Goal: Task Accomplishment & Management: Manage account settings

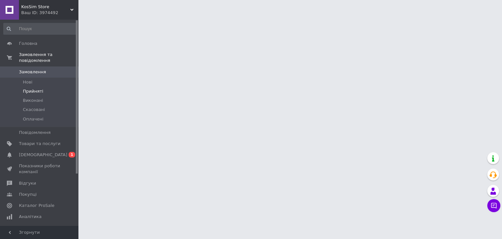
click at [39, 88] on span "Прийняті" at bounding box center [33, 91] width 20 height 6
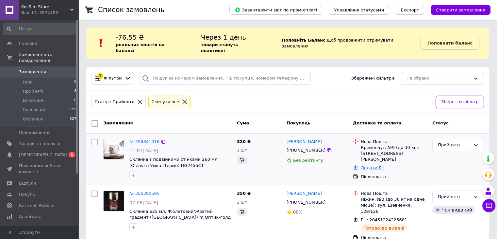
click at [368, 165] on link "Додати ЕН" at bounding box center [373, 167] width 24 height 5
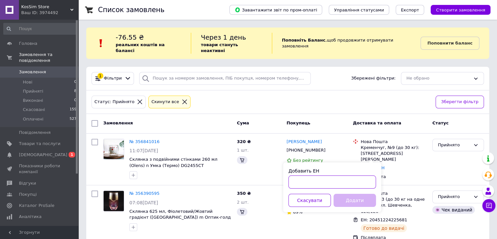
click at [299, 183] on input "Добавить ЕН" at bounding box center [333, 181] width 88 height 13
paste input "20451225146307"
type input "20451225146307"
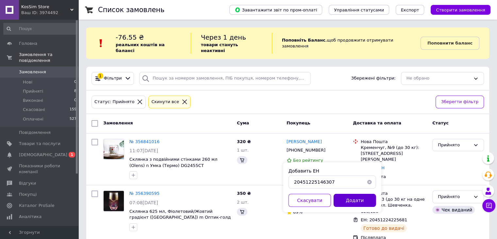
click at [350, 197] on button "Додати" at bounding box center [355, 199] width 42 height 13
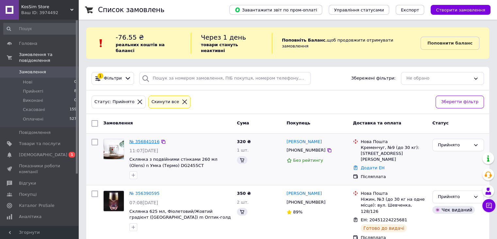
click at [141, 139] on link "№ 356841016" at bounding box center [144, 141] width 30 height 5
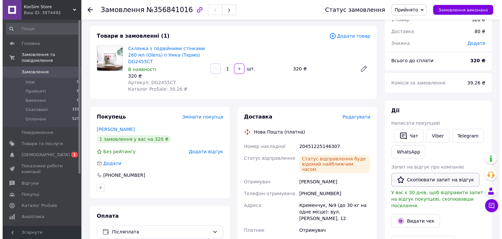
scroll to position [65, 0]
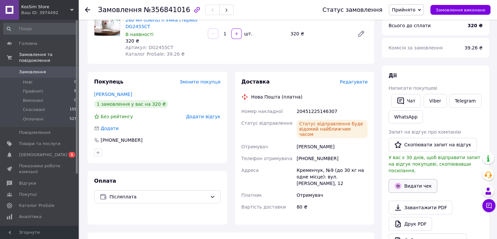
click at [413, 180] on button "Видати чек" at bounding box center [412, 186] width 49 height 14
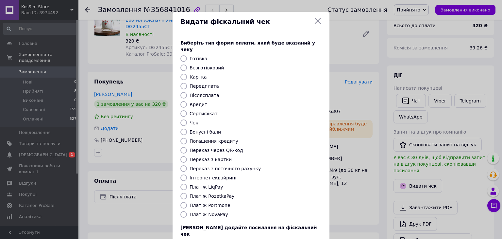
click at [183, 192] on input "Платіж RozetkaPay" at bounding box center [183, 195] width 7 height 7
radio input "true"
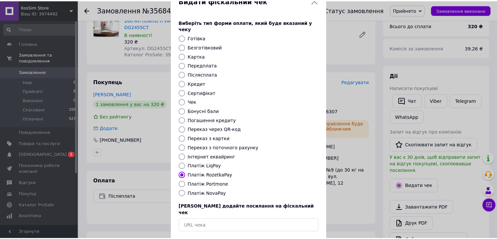
scroll to position [33, 0]
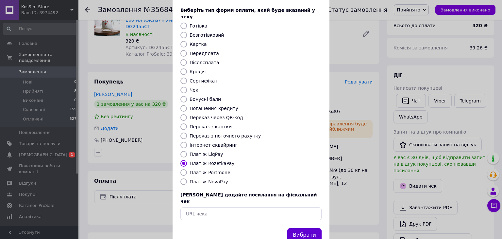
click at [297, 228] on button "Вибрати" at bounding box center [304, 235] width 34 height 14
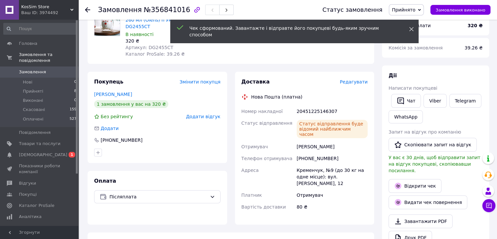
click at [410, 32] on span at bounding box center [411, 29] width 5 height 7
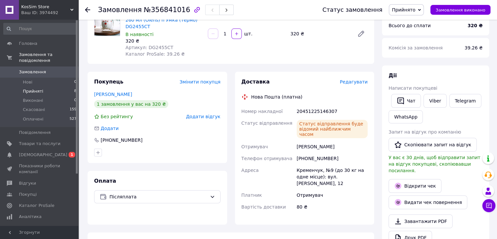
click at [37, 88] on span "Прийняті" at bounding box center [33, 91] width 20 height 6
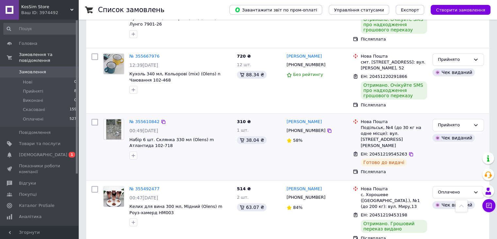
scroll to position [588, 0]
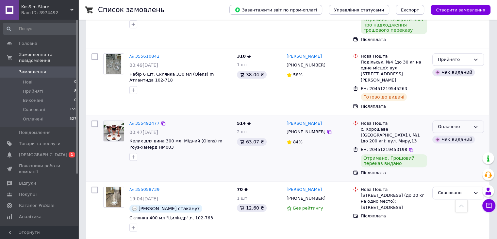
click at [476, 124] on icon at bounding box center [475, 126] width 5 height 5
click at [475, 124] on icon at bounding box center [475, 126] width 5 height 5
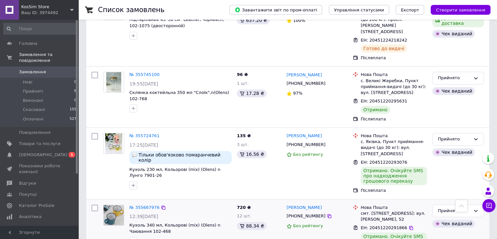
scroll to position [359, 0]
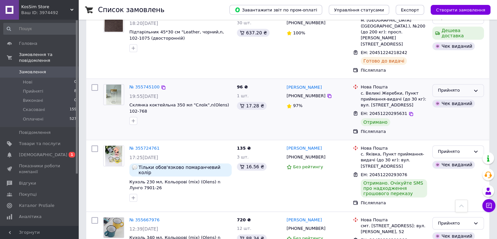
click at [478, 88] on icon at bounding box center [475, 90] width 5 height 5
click at [460, 122] on li "Оплачено" at bounding box center [458, 128] width 51 height 12
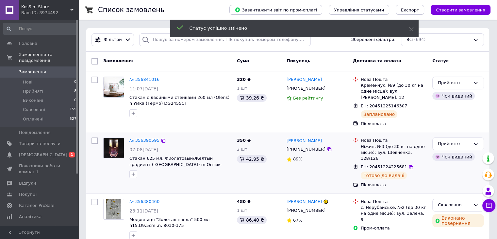
scroll to position [27, 0]
